Goal: Information Seeking & Learning: Learn about a topic

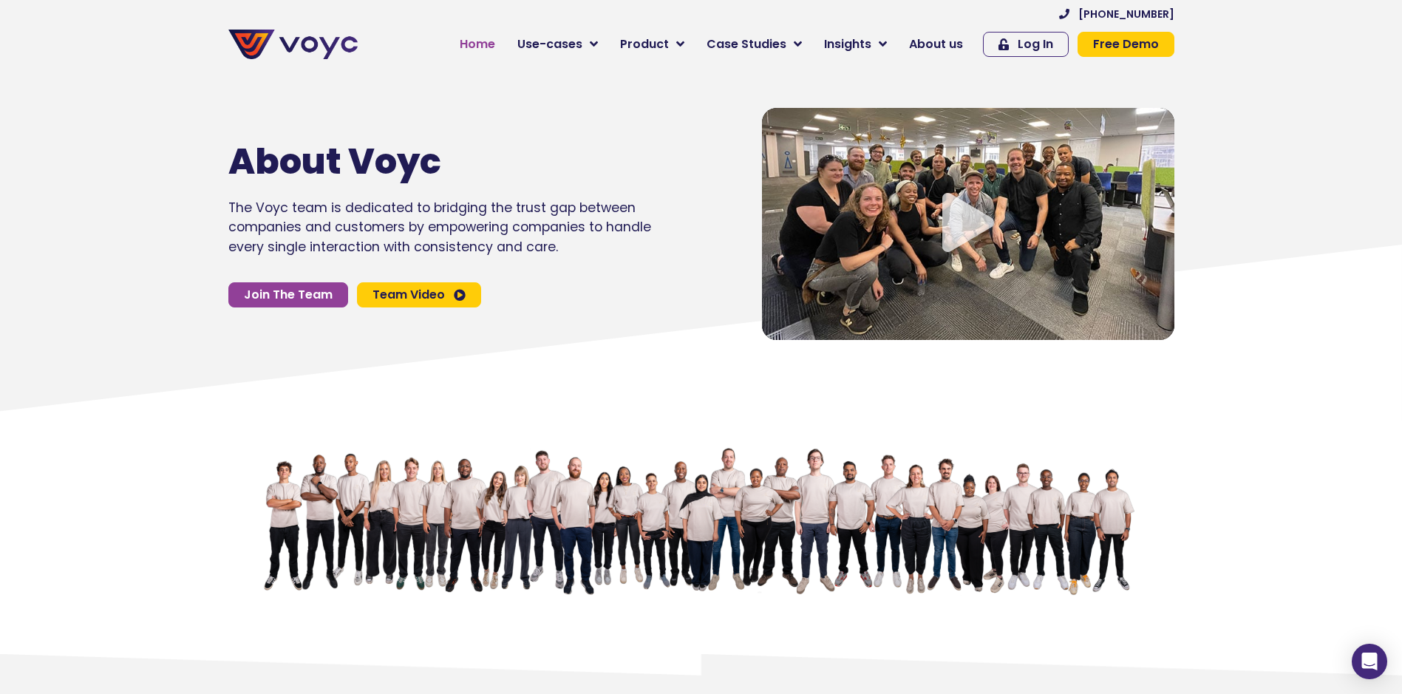
click at [482, 35] on span "Home" at bounding box center [477, 44] width 35 height 18
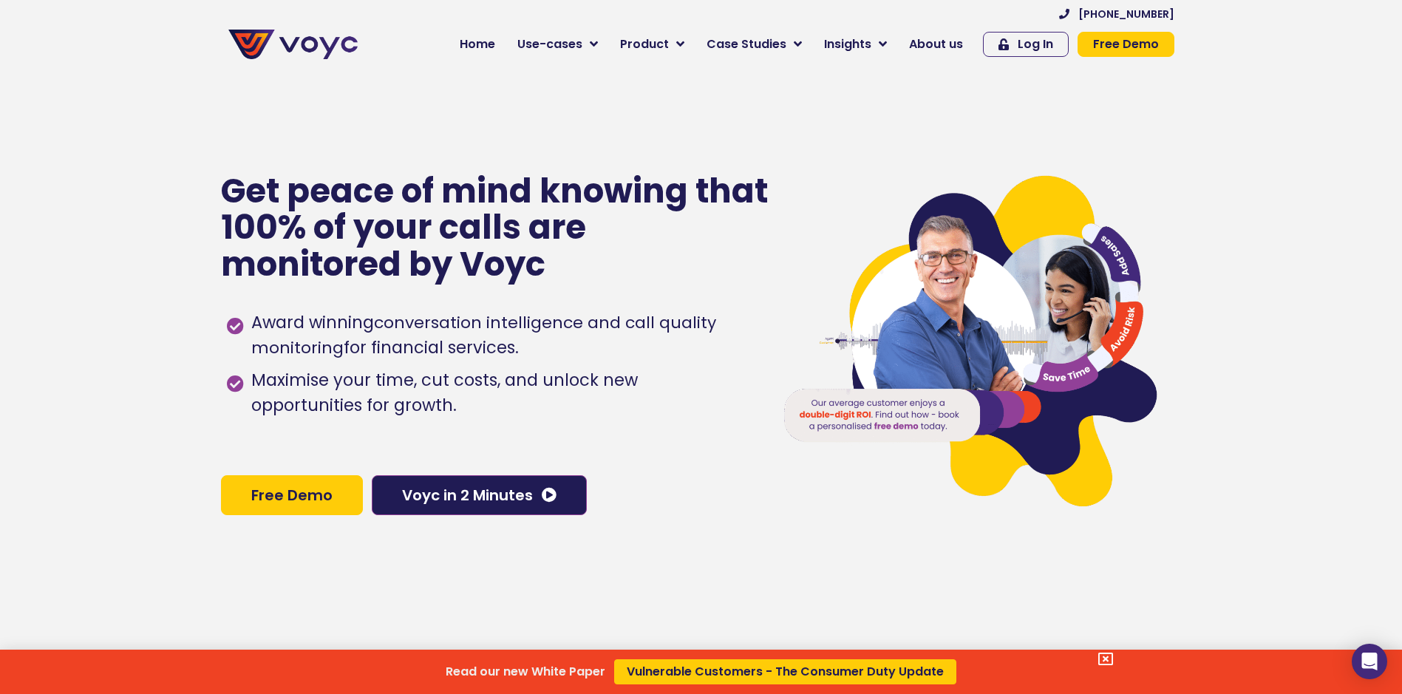
click at [948, 41] on div "Read our new White Paper Vulnerable Customers - The Consumer Duty Update" at bounding box center [701, 347] width 1402 height 694
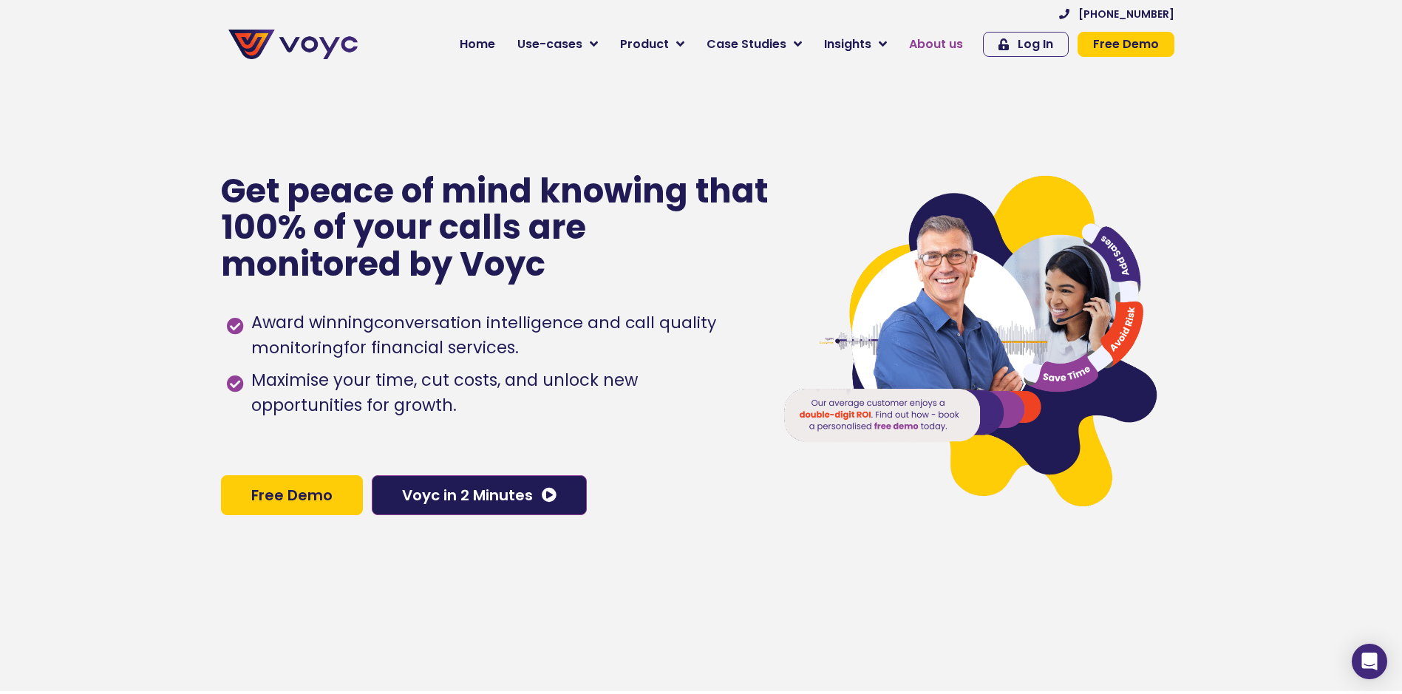
click at [952, 41] on span "About us" at bounding box center [936, 44] width 54 height 18
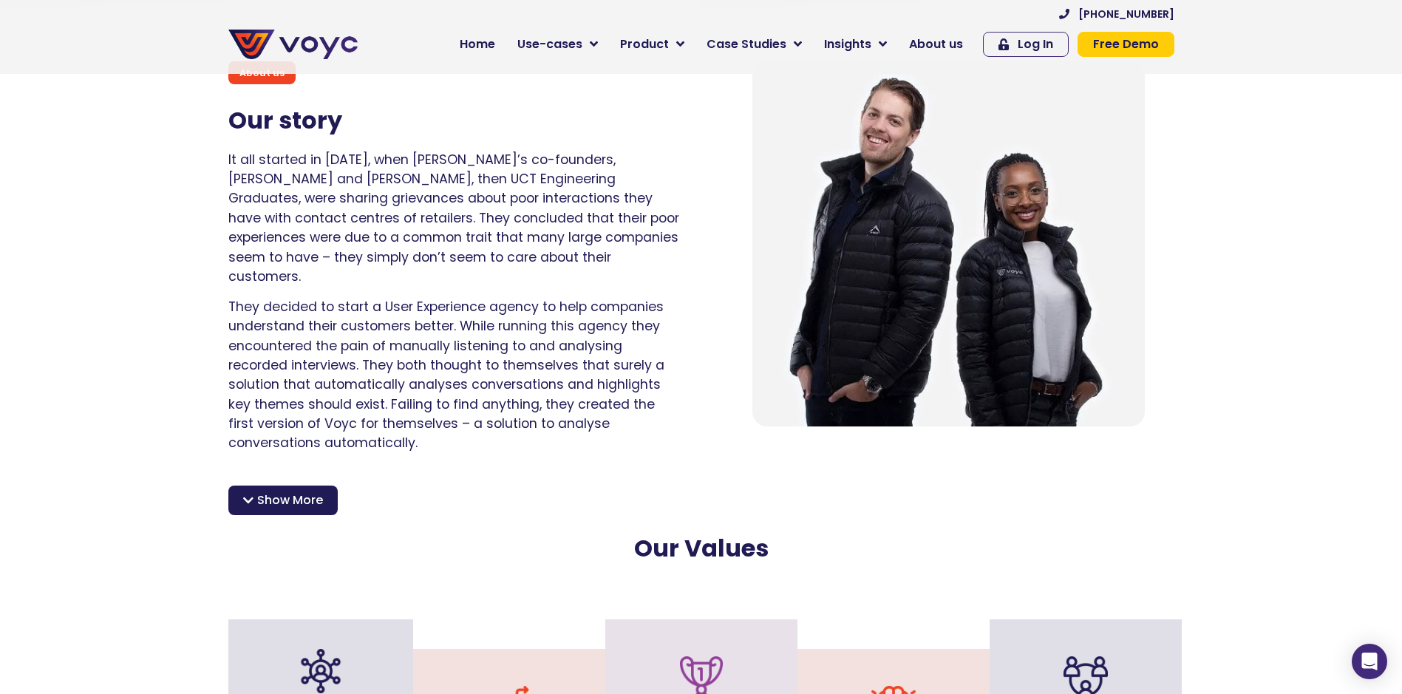
scroll to position [1034, 0]
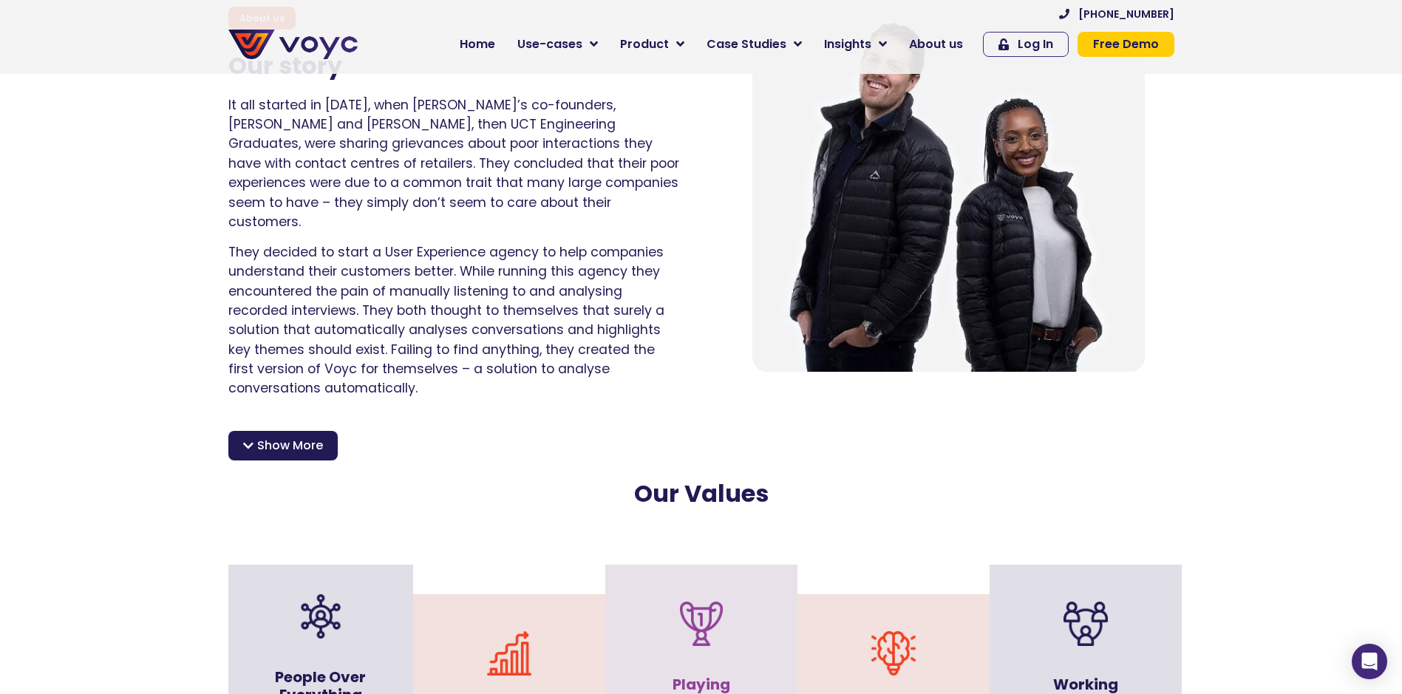
click at [266, 437] on span "Show More" at bounding box center [290, 446] width 66 height 18
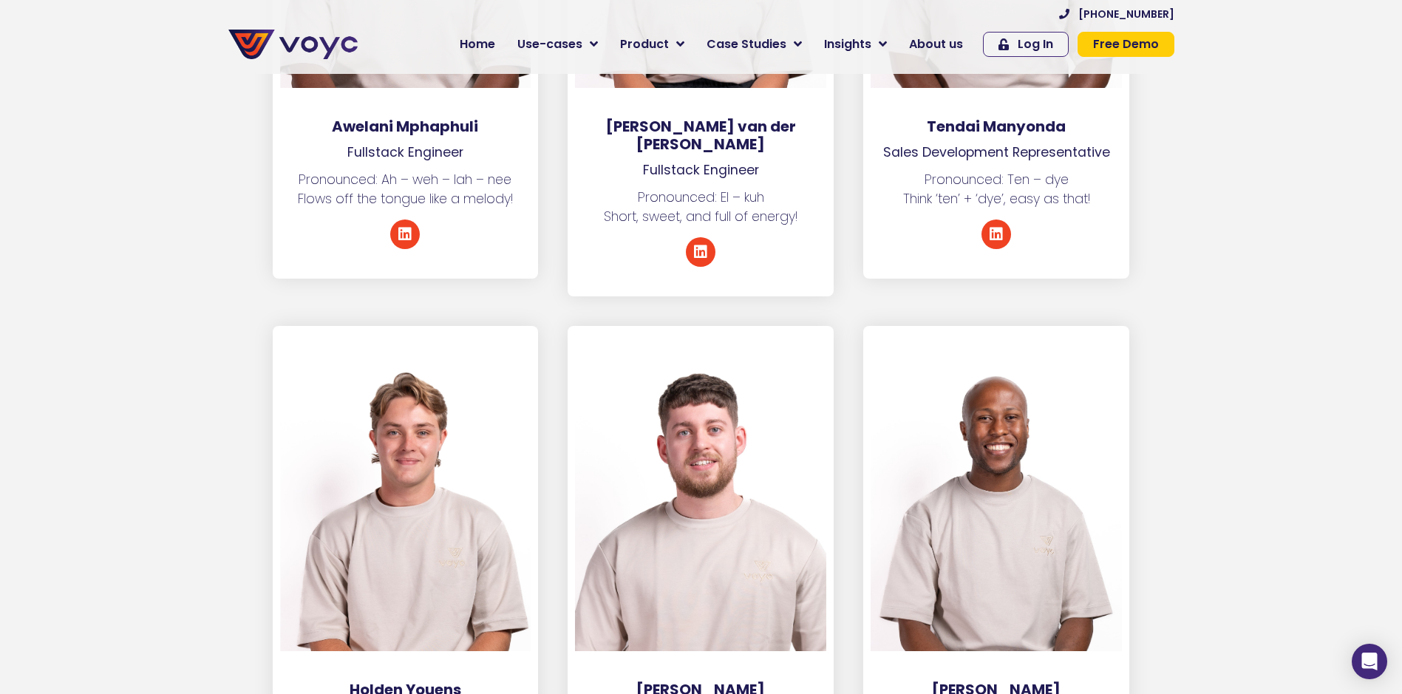
scroll to position [5394, 0]
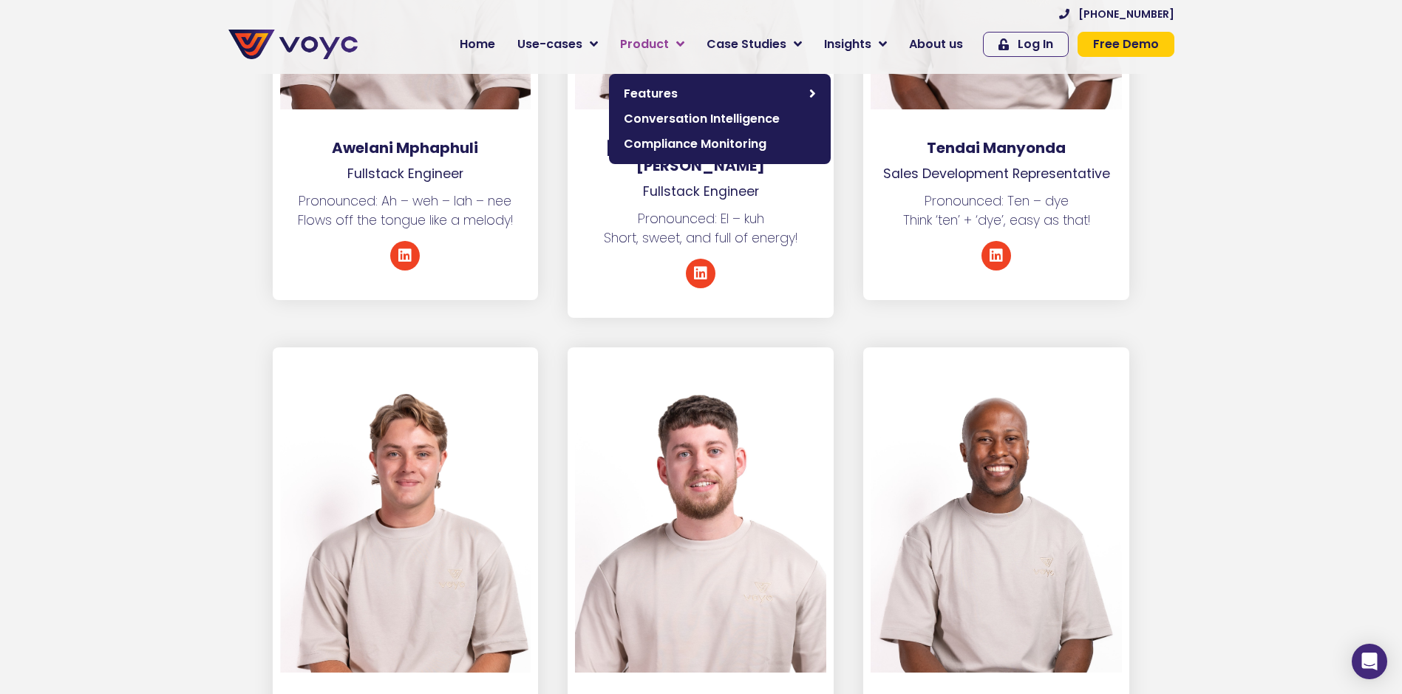
click at [681, 47] on link "Product" at bounding box center [652, 45] width 86 height 30
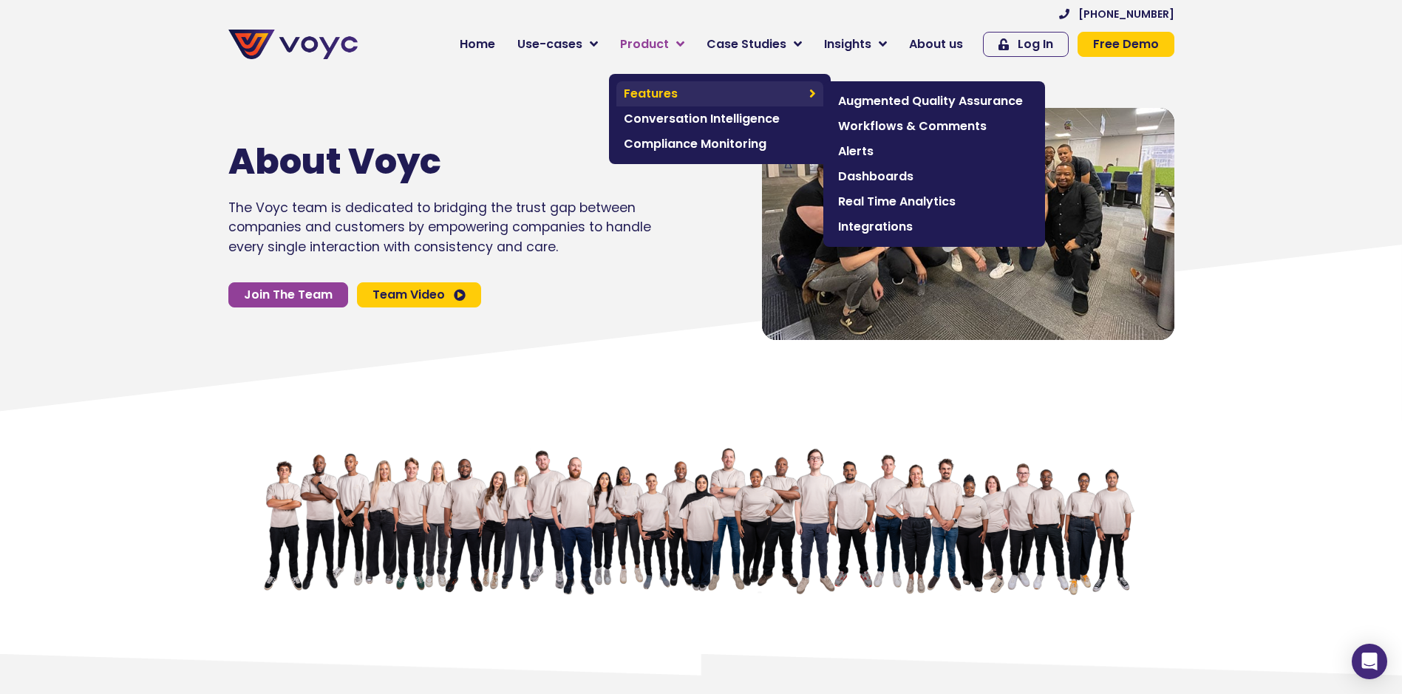
click at [672, 88] on span "Features" at bounding box center [713, 94] width 178 height 18
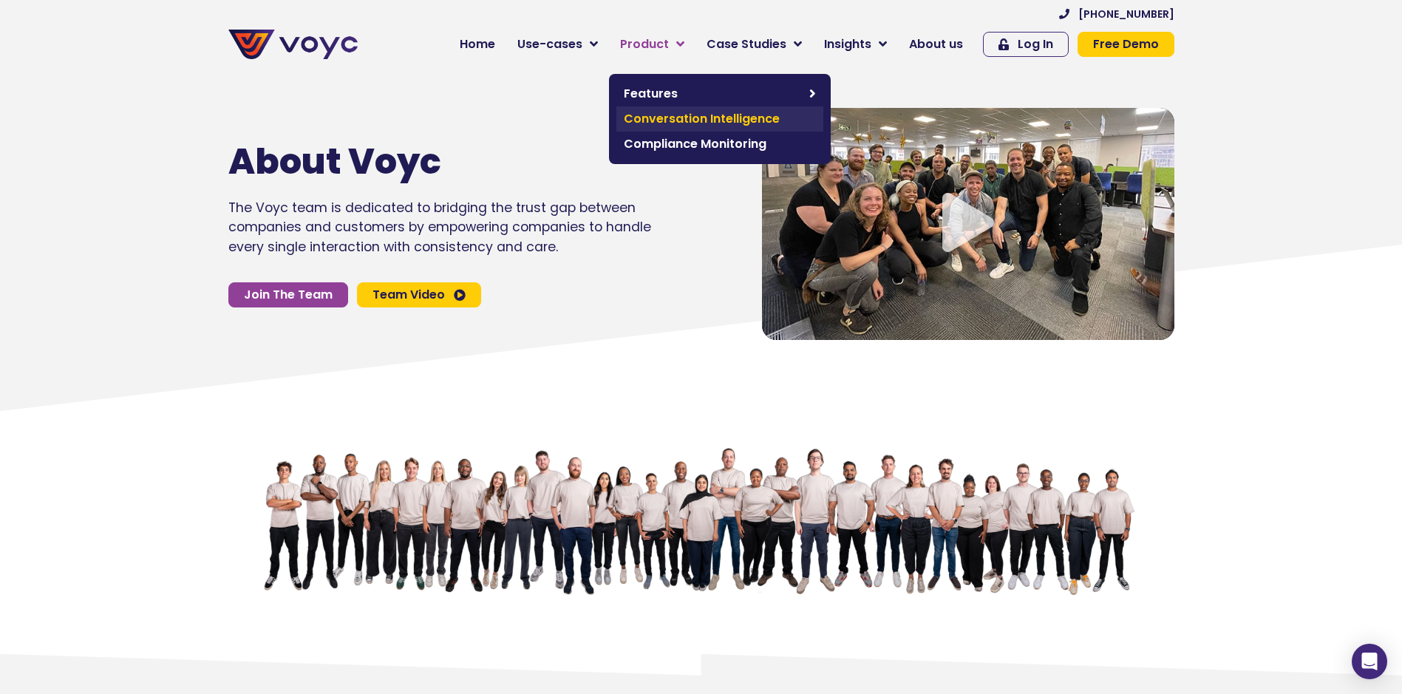
click at [706, 116] on span "Conversation Intelligence" at bounding box center [720, 119] width 192 height 18
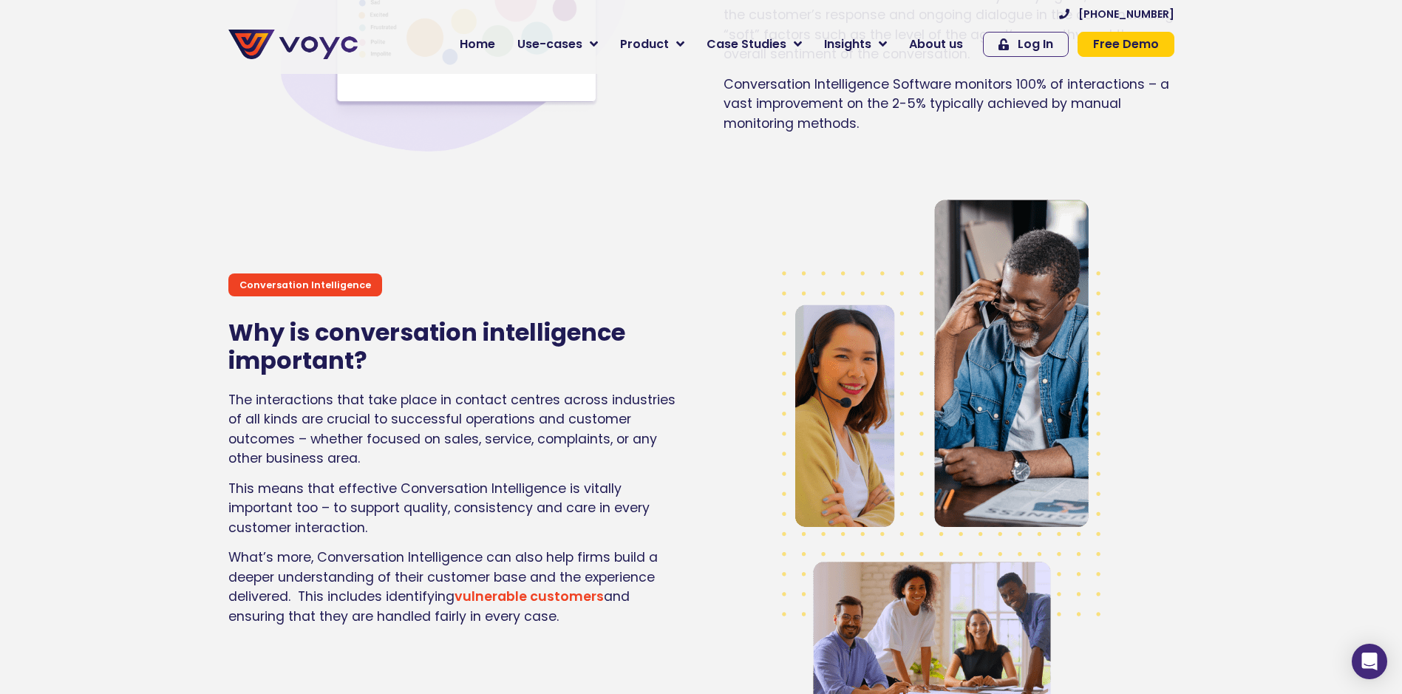
scroll to position [1404, 0]
